Goal: Communication & Community: Participate in discussion

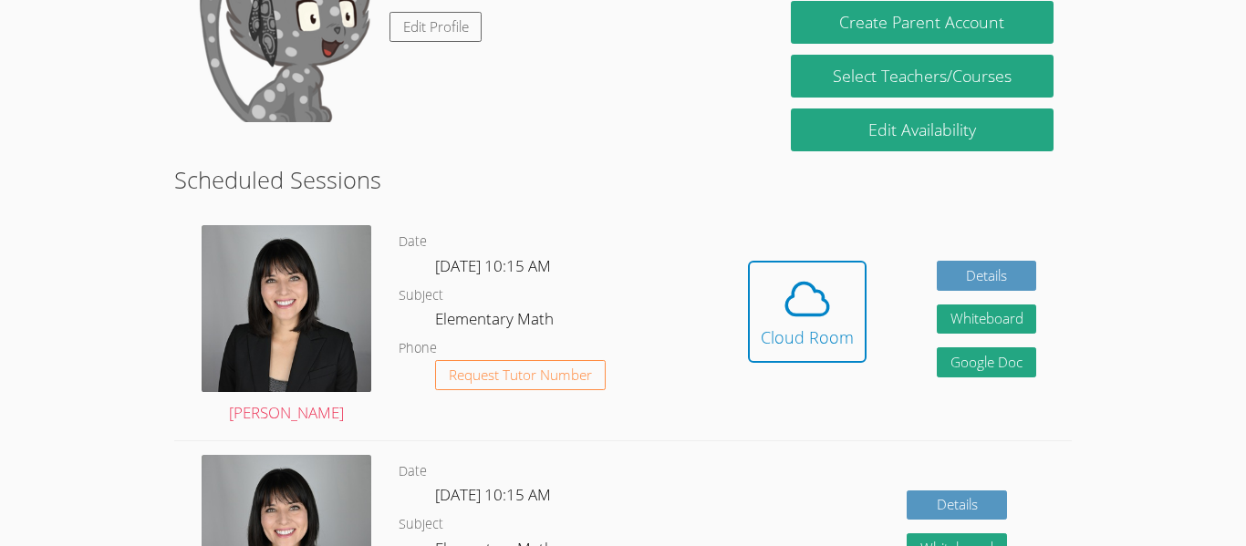
scroll to position [368, 0]
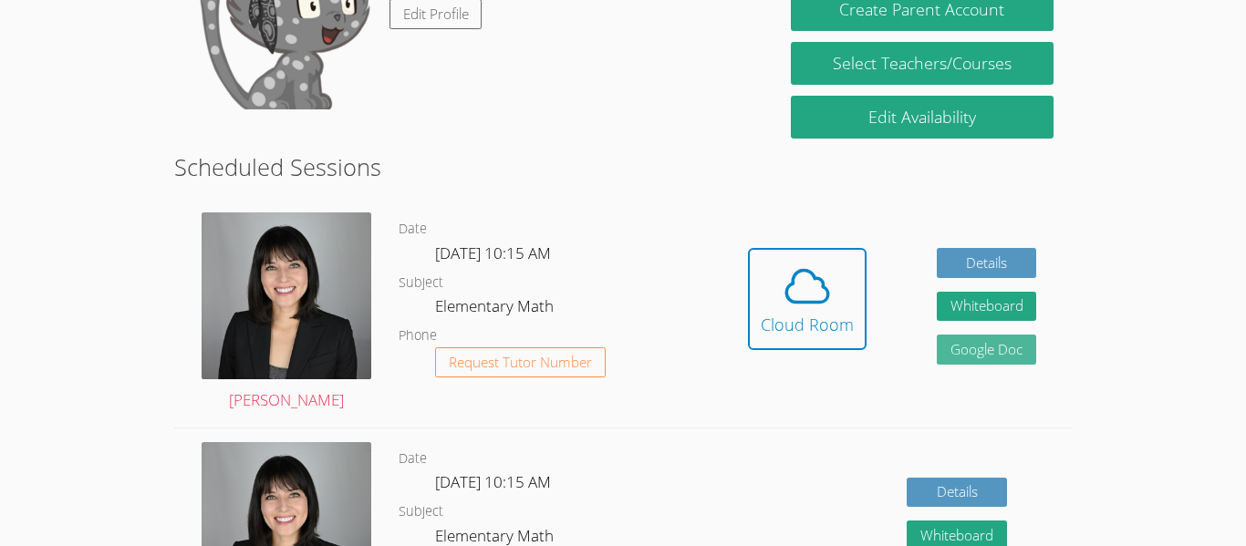
click at [948, 362] on link "Google Doc" at bounding box center [987, 350] width 100 height 30
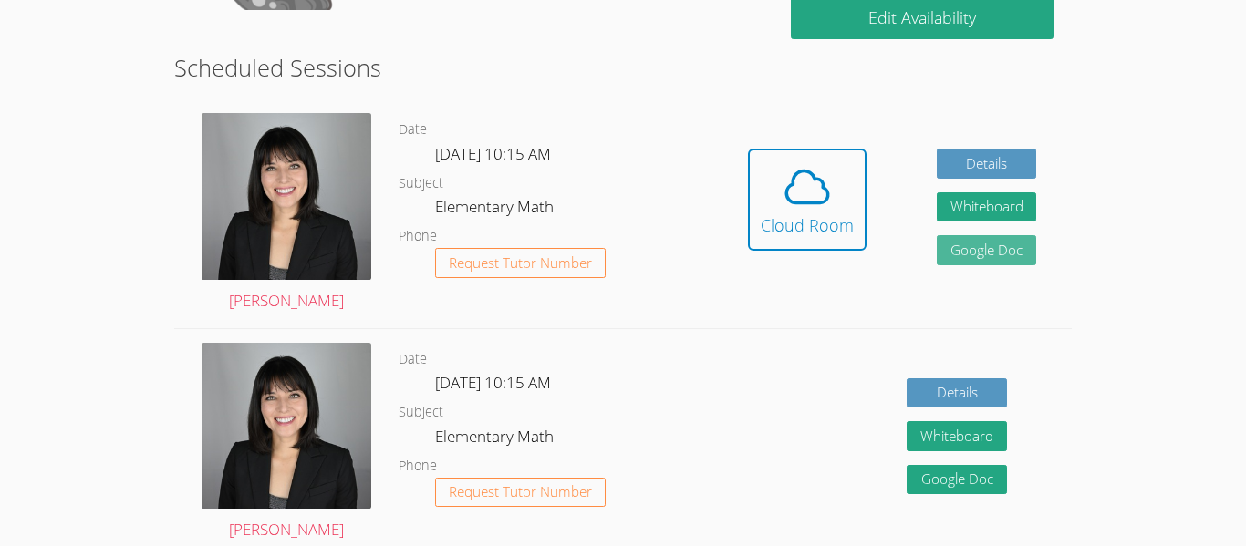
scroll to position [467, 0]
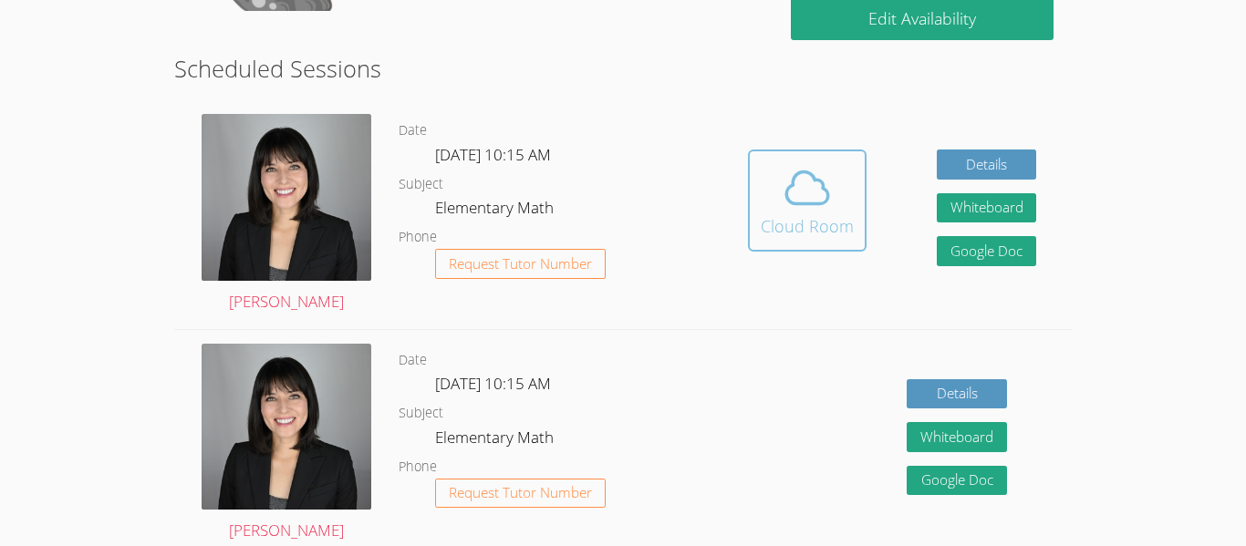
click at [768, 215] on div "Cloud Room" at bounding box center [807, 226] width 93 height 26
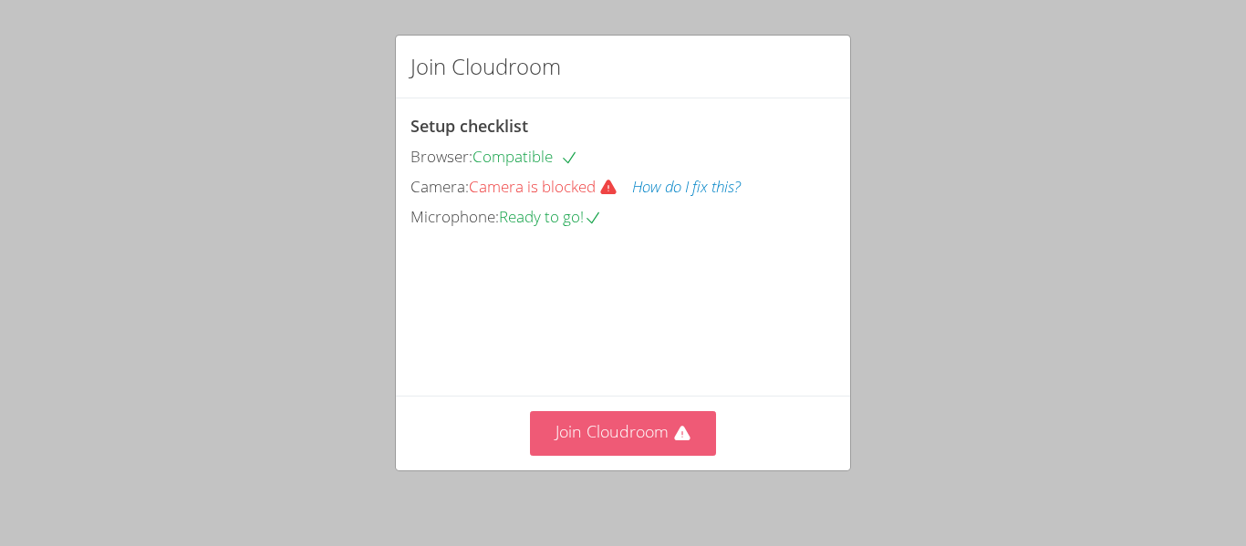
click at [634, 438] on button "Join Cloudroom" at bounding box center [623, 433] width 187 height 45
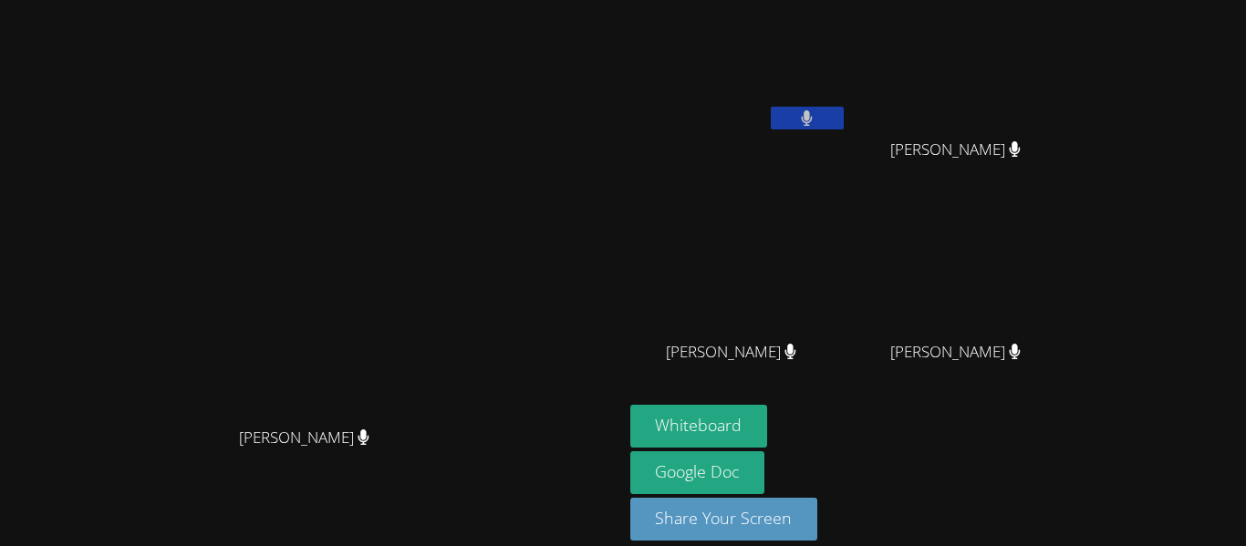
click at [447, 491] on div "[PERSON_NAME]" at bounding box center [311, 454] width 608 height 73
click at [369, 451] on span "[PERSON_NAME]" at bounding box center [304, 438] width 130 height 26
click at [448, 358] on video at bounding box center [311, 247] width 274 height 342
click at [368, 445] on icon at bounding box center [363, 438] width 11 height 16
click at [1043, 458] on div "Whiteboard Google Doc Share Your Screen" at bounding box center [850, 480] width 441 height 150
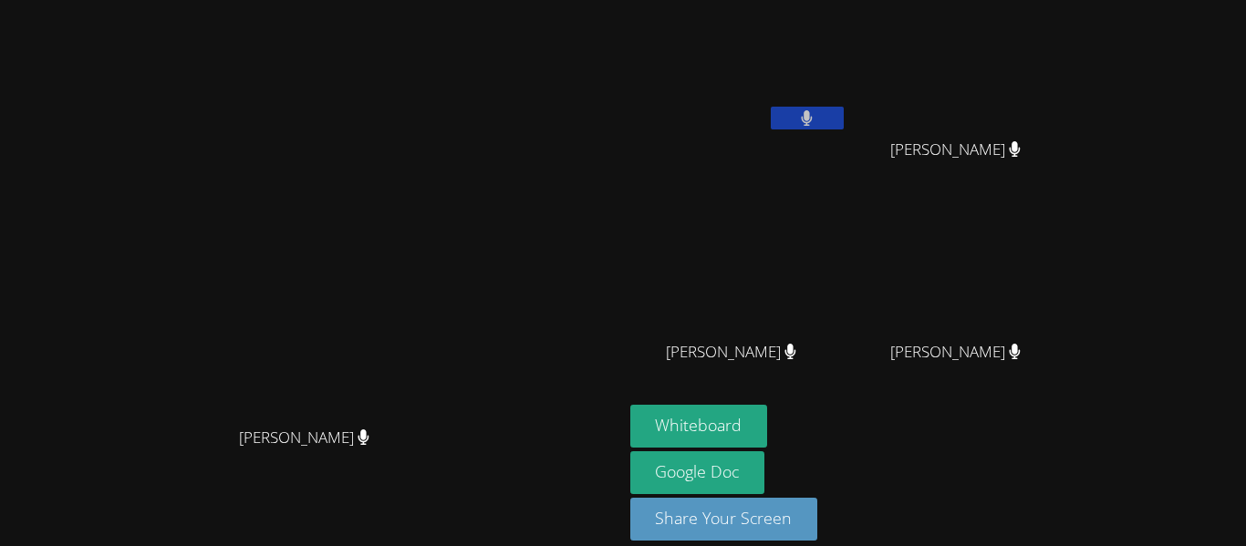
click at [616, 491] on div "[PERSON_NAME]" at bounding box center [311, 454] width 608 height 73
click at [768, 432] on button "Whiteboard" at bounding box center [699, 426] width 138 height 43
click at [1072, 418] on div "Whiteboard Google Doc Share Your Screen" at bounding box center [850, 480] width 441 height 150
click at [616, 482] on div "[PERSON_NAME]" at bounding box center [311, 454] width 608 height 73
click at [768, 416] on button "Whiteboard" at bounding box center [699, 426] width 138 height 43
